Goal: Find contact information: Obtain details needed to contact an individual or organization

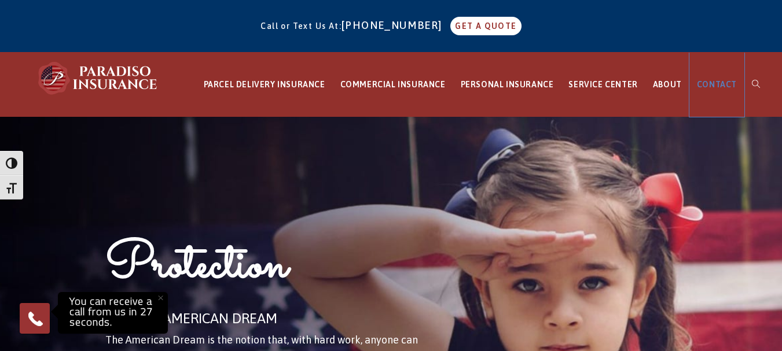
click at [722, 82] on span "CONTACT" at bounding box center [717, 84] width 40 height 9
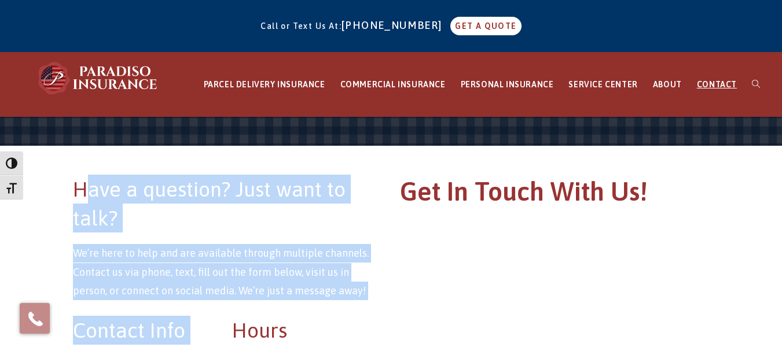
drag, startPoint x: 222, startPoint y: 153, endPoint x: 89, endPoint y: 174, distance: 135.4
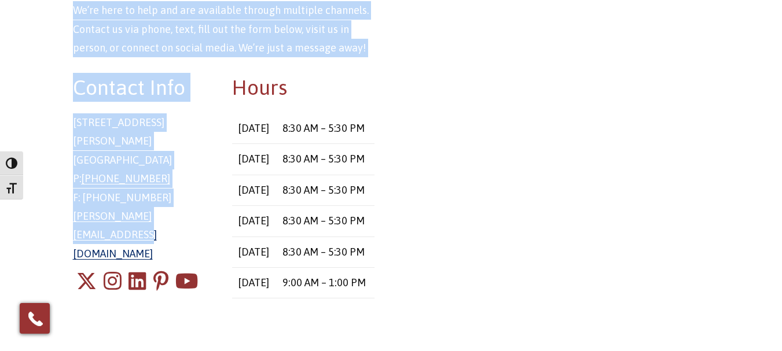
scroll to position [347, 0]
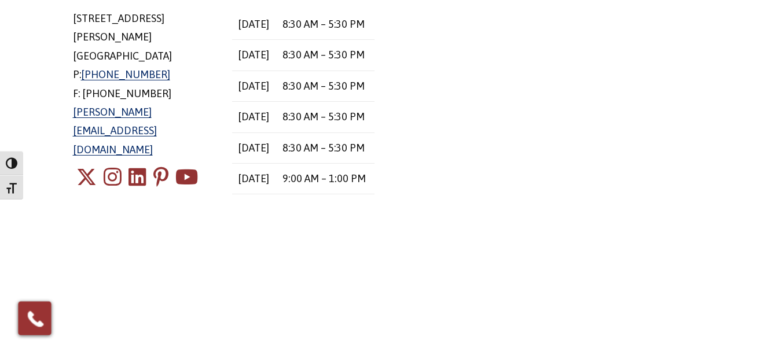
drag, startPoint x: 86, startPoint y: 270, endPoint x: 86, endPoint y: 245, distance: 25.5
click at [86, 234] on div "Contact Info 8 East Main Street Stafford Springs, CT 06076 P: 860-684-5270 F: 8…" at bounding box center [224, 94] width 320 height 281
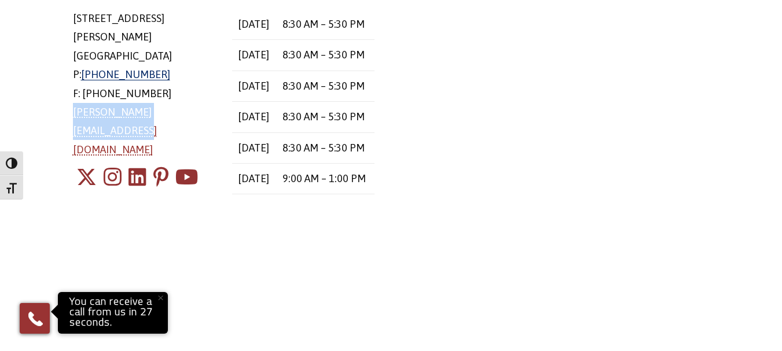
drag, startPoint x: 65, startPoint y: 94, endPoint x: 210, endPoint y: 94, distance: 144.7
click at [210, 94] on div "Contact Info 8 East Main Street Stafford Springs, CT 06076 P: 860-684-5270 F: 8…" at bounding box center [144, 94] width 160 height 251
copy link "chris@paradisoinsurance.com"
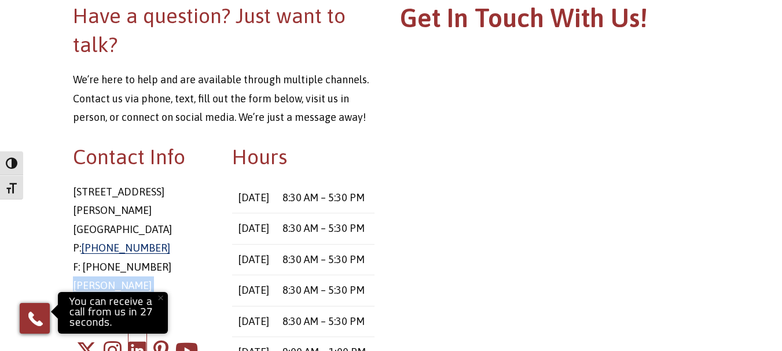
scroll to position [0, 0]
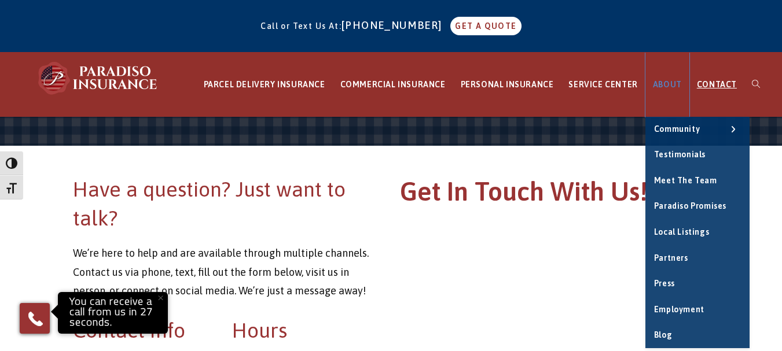
click at [667, 81] on span "ABOUT" at bounding box center [667, 84] width 29 height 9
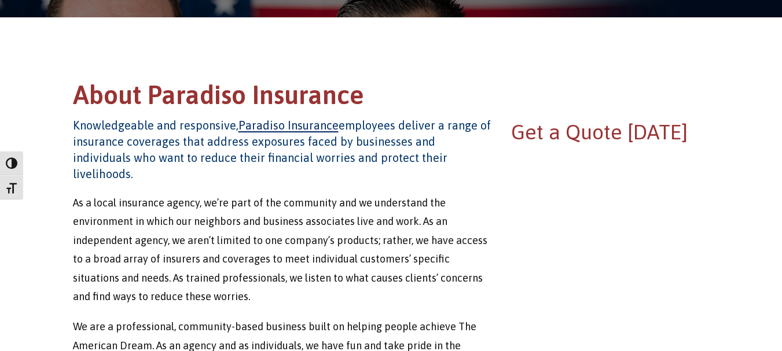
scroll to position [347, 0]
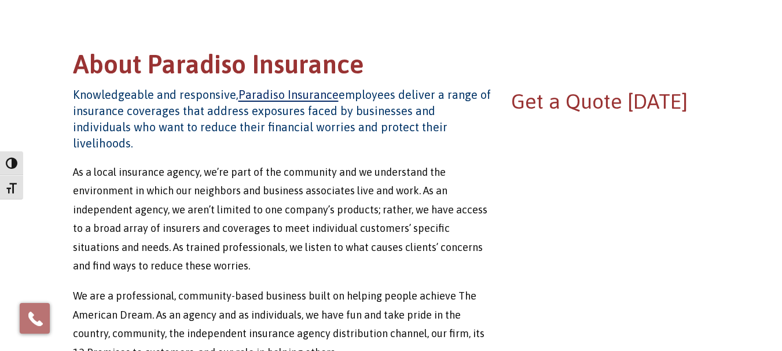
drag, startPoint x: 74, startPoint y: 91, endPoint x: 444, endPoint y: 130, distance: 372.1
click at [444, 130] on h4 "Knowledgeable and responsive, Paradiso Insurance employees deliver a range of i…" at bounding box center [282, 119] width 419 height 65
copy h4 "Knowledgeable and responsive, Paradiso Insurance employees deliver a range of i…"
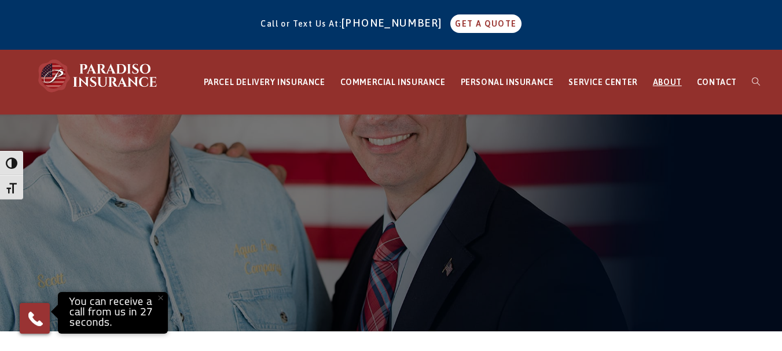
scroll to position [0, 0]
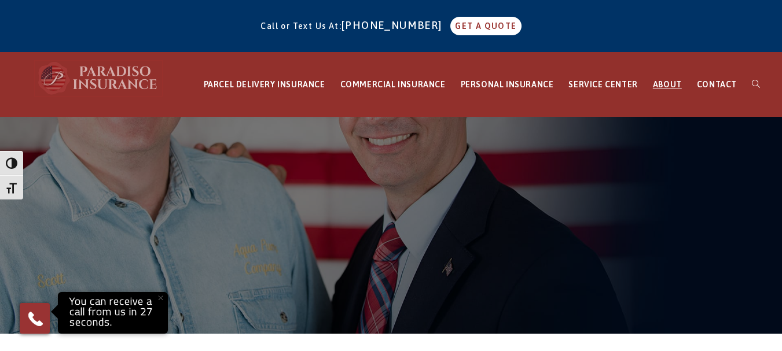
click at [115, 79] on img at bounding box center [98, 78] width 127 height 35
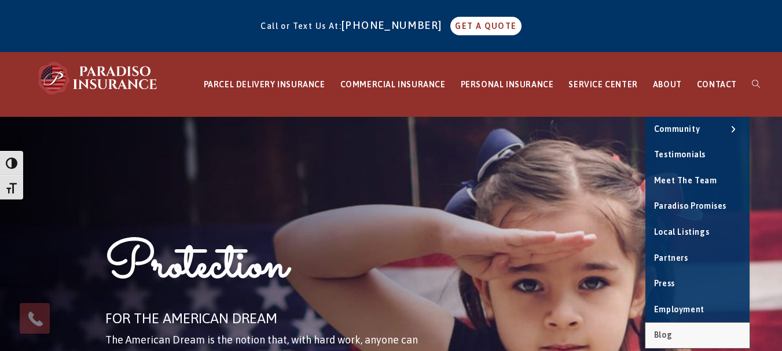
click at [672, 333] on span "Blog" at bounding box center [663, 335] width 18 height 9
